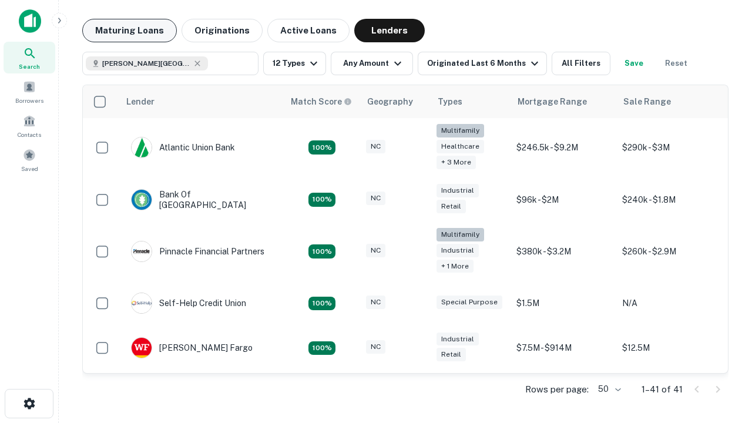
click at [129, 31] on button "Maturing Loans" at bounding box center [129, 30] width 95 height 23
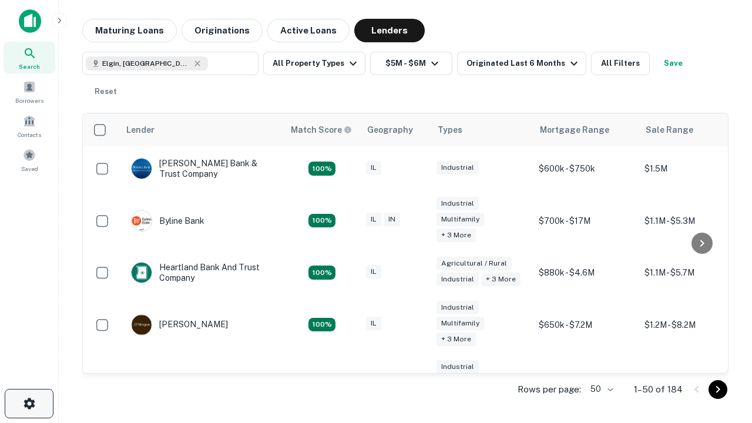
click at [29, 403] on icon "button" at bounding box center [29, 403] width 14 height 14
